Goal: Information Seeking & Learning: Stay updated

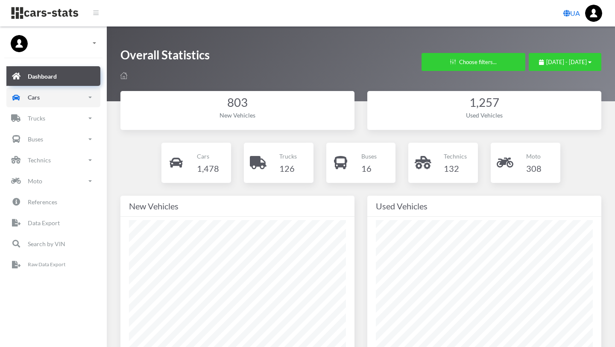
click at [39, 97] on p "Cars" at bounding box center [34, 97] width 12 height 11
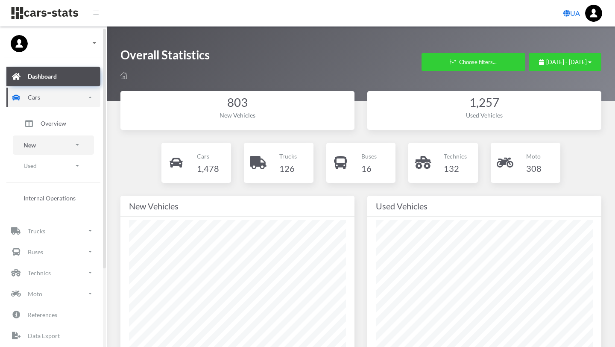
click at [50, 152] on link "New" at bounding box center [53, 144] width 81 height 19
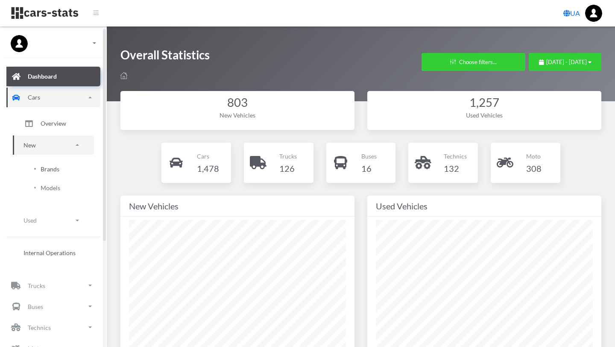
click at [54, 171] on span "Brands" at bounding box center [50, 169] width 19 height 9
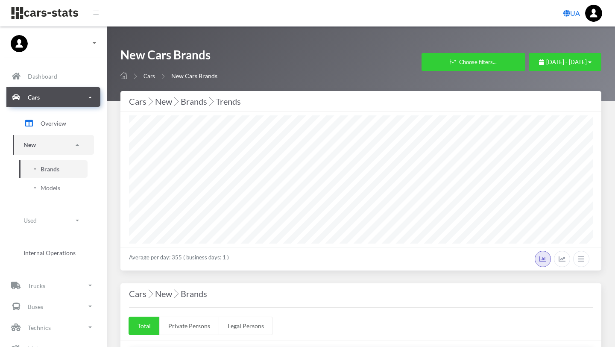
select select "25"
click at [591, 59] on button "August 26, 2025 - August 26, 2025" at bounding box center [565, 62] width 73 height 18
click at [591, 62] on icon "button" at bounding box center [589, 62] width 3 height 6
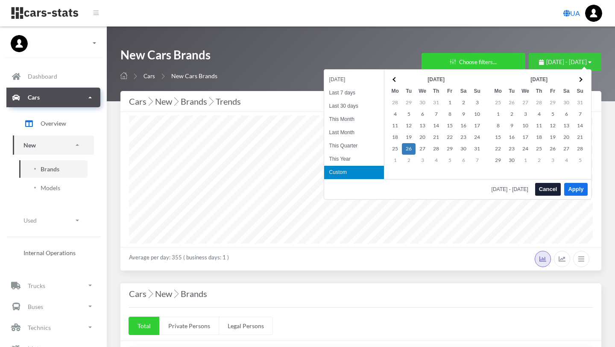
click at [591, 62] on icon "button" at bounding box center [589, 62] width 3 height 6
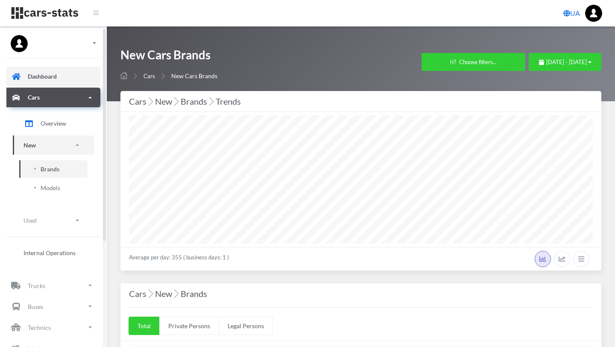
click at [55, 72] on p "Dashboard" at bounding box center [42, 76] width 29 height 11
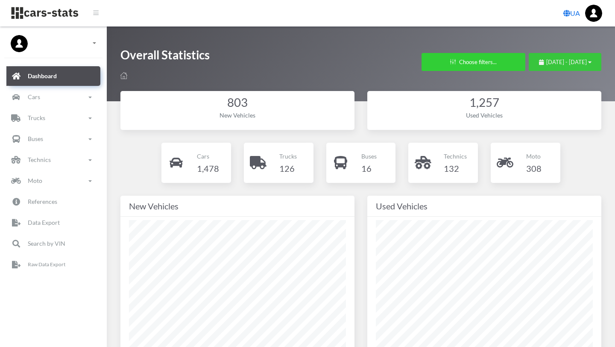
click at [589, 62] on icon "button" at bounding box center [589, 62] width 3 height 6
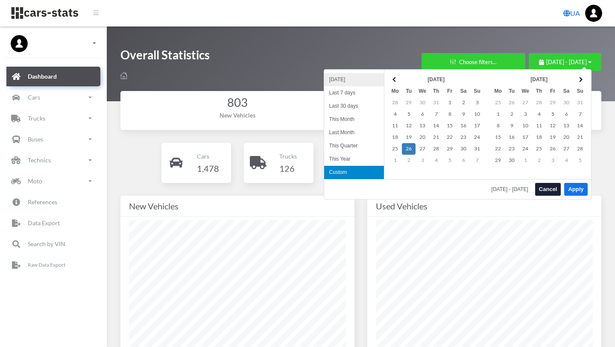
click at [359, 80] on li "[DATE]" at bounding box center [354, 79] width 60 height 13
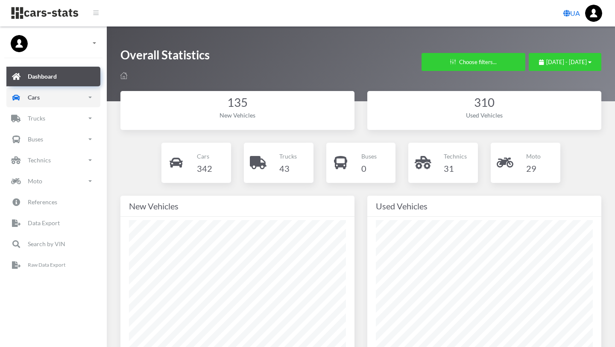
click at [62, 97] on link "Cars" at bounding box center [53, 98] width 94 height 20
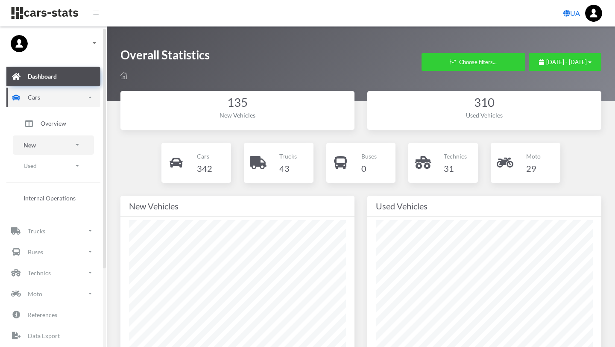
click at [45, 145] on link "New" at bounding box center [53, 144] width 81 height 19
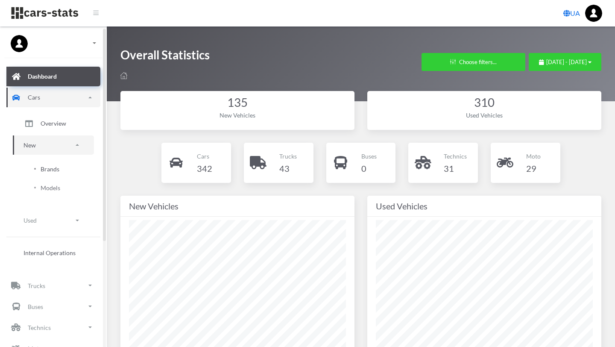
click at [47, 171] on span "Brands" at bounding box center [50, 169] width 19 height 9
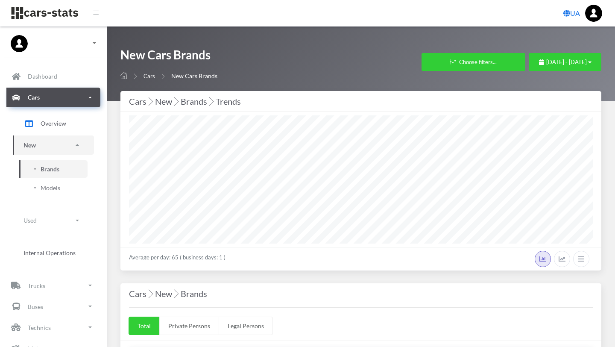
select select "25"
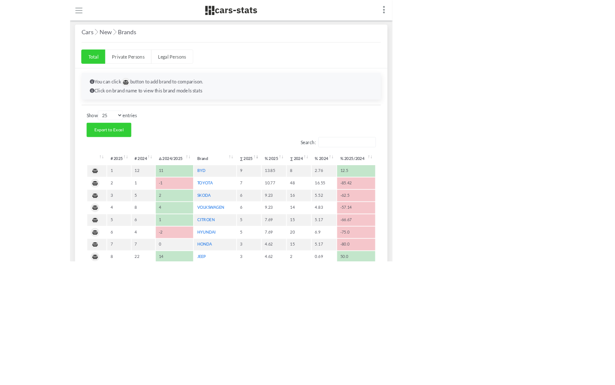
scroll to position [128, 252]
